Goal: Find specific page/section: Find specific page/section

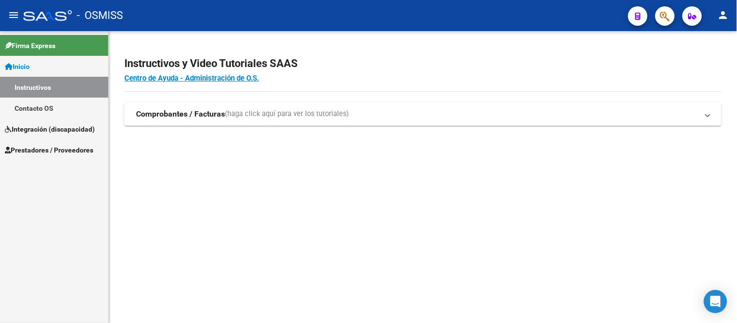
click at [32, 133] on span "Integración (discapacidad)" at bounding box center [50, 129] width 90 height 11
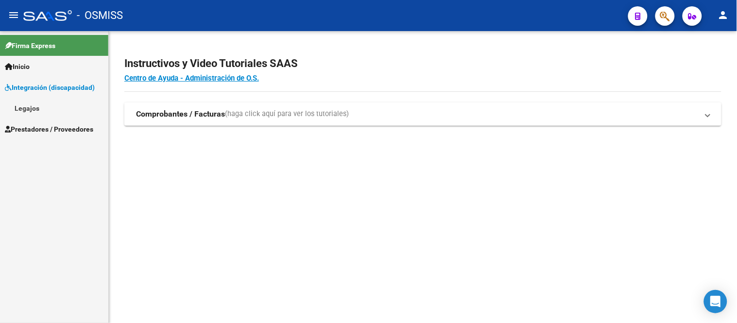
click at [30, 107] on link "Legajos" at bounding box center [54, 108] width 108 height 21
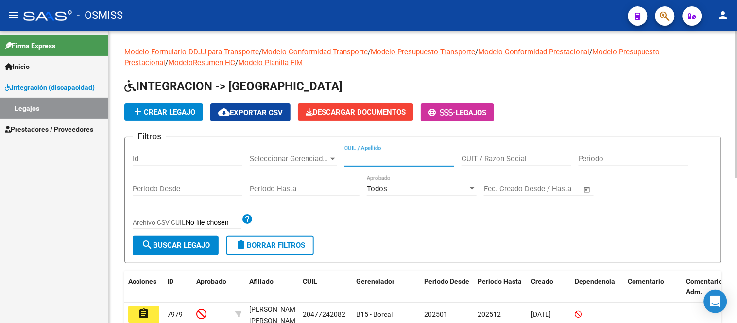
click at [390, 163] on input "CUIL / Apellido" at bounding box center [400, 159] width 110 height 9
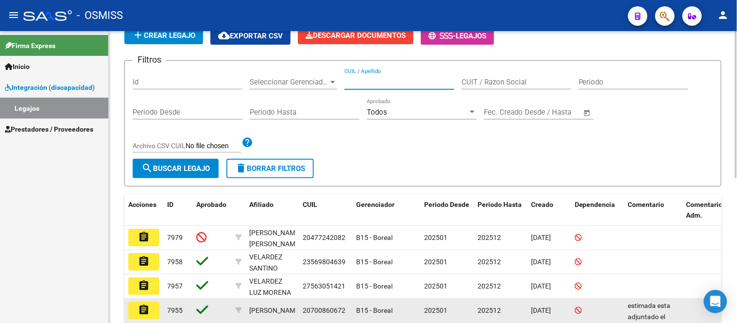
scroll to position [162, 0]
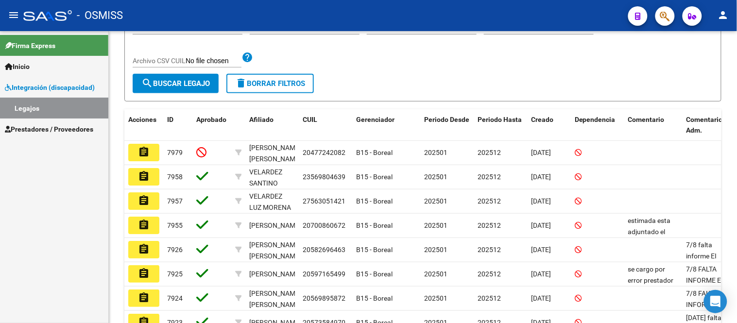
click at [148, 152] on mat-icon "assignment" at bounding box center [144, 152] width 12 height 12
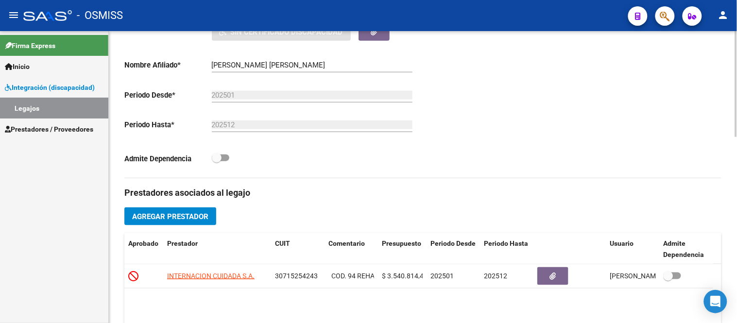
scroll to position [31, 0]
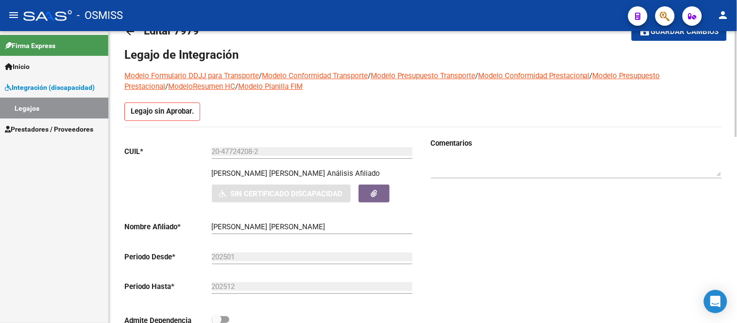
drag, startPoint x: 219, startPoint y: 171, endPoint x: 340, endPoint y: 174, distance: 121.5
click at [340, 174] on div "JOFRE DOMINGUEZ VALENTIN TABARE Análisis Afiliado Sin Certificado Discapacidad …" at bounding box center [269, 185] width 291 height 35
copy p "JOFRE DOMINGUEZ VALENTIN TABARE"
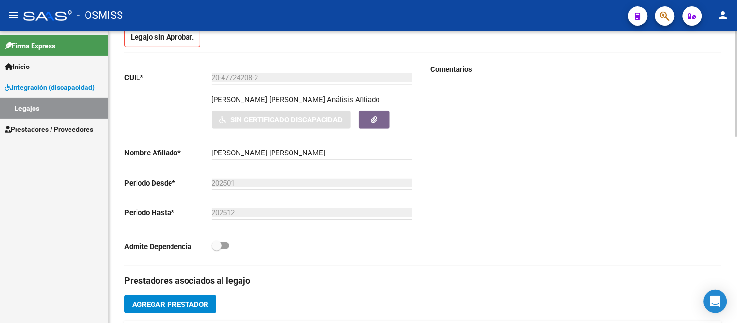
scroll to position [85, 0]
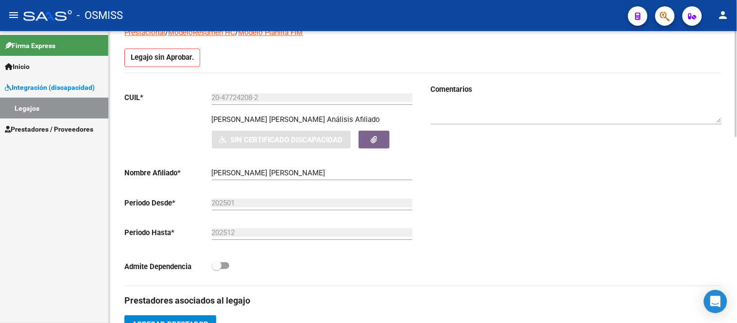
click at [544, 164] on div "Comentarios" at bounding box center [572, 185] width 299 height 202
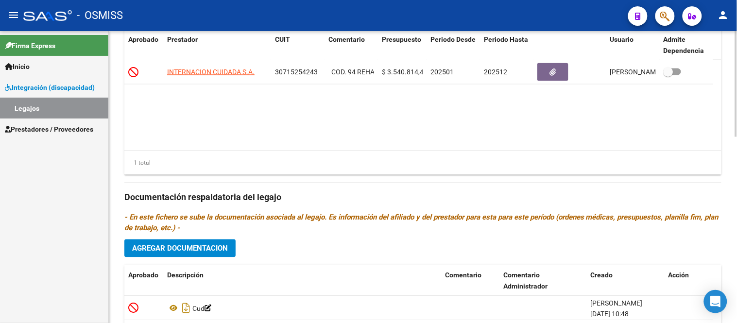
scroll to position [517, 0]
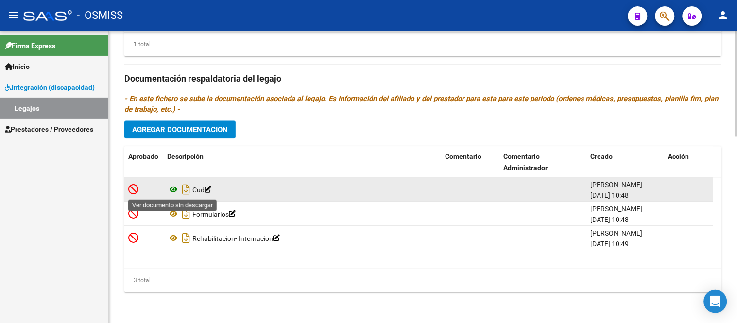
click at [172, 188] on icon at bounding box center [173, 190] width 13 height 12
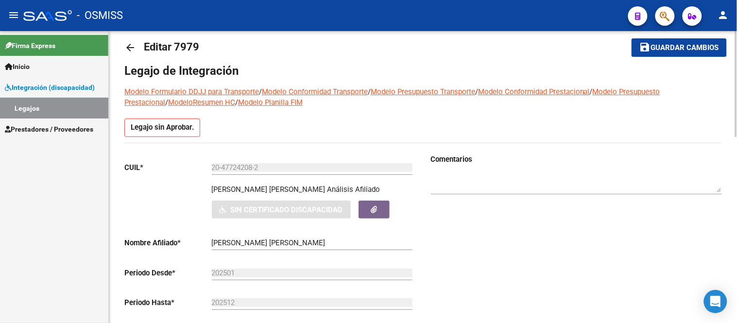
scroll to position [0, 0]
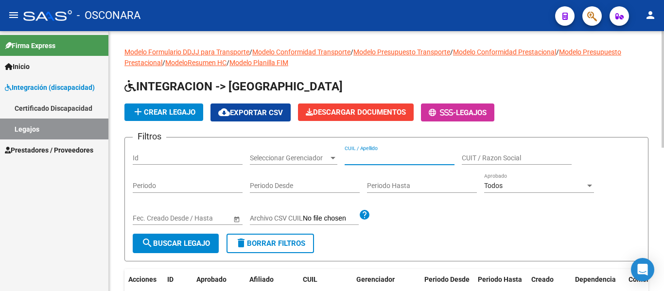
click at [368, 155] on input "CUIL / Apellido" at bounding box center [400, 158] width 110 height 8
paste input "27523509697"
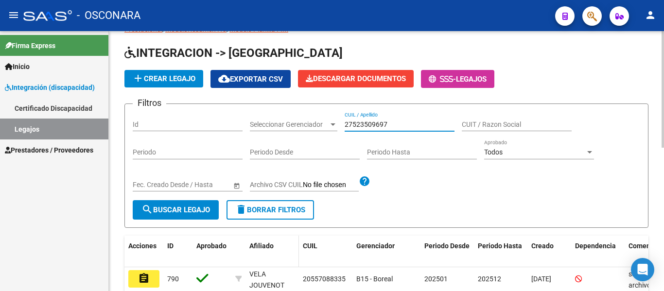
scroll to position [97, 0]
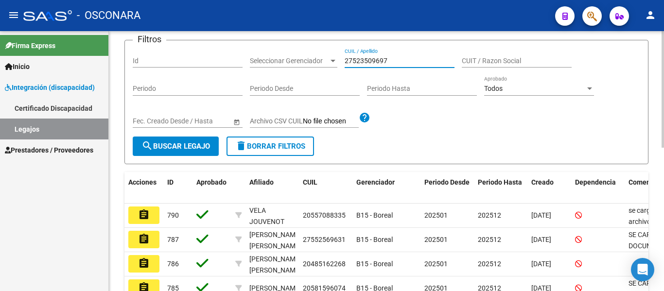
type input "27523509697"
click at [183, 145] on span "search Buscar Legajo" at bounding box center [175, 146] width 69 height 9
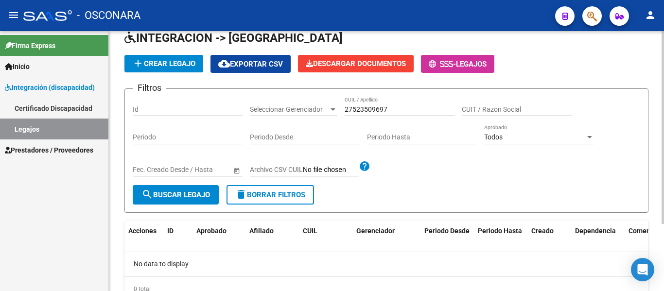
scroll to position [0, 0]
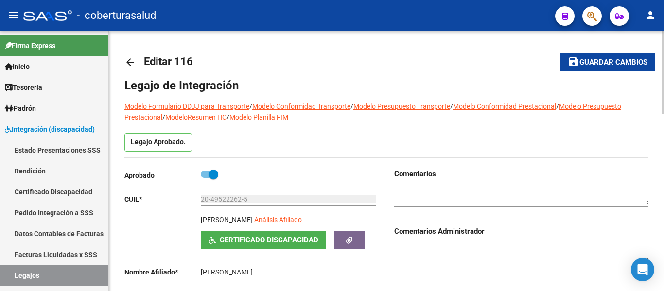
scroll to position [49, 0]
